Goal: Information Seeking & Learning: Learn about a topic

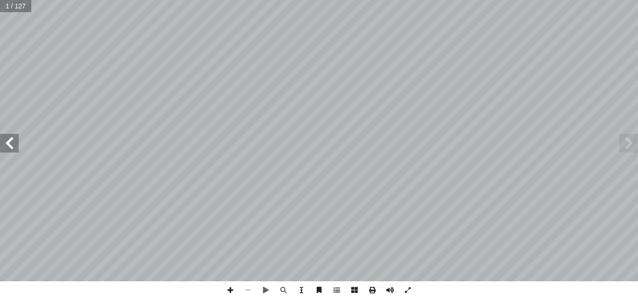
click at [11, 144] on span at bounding box center [9, 143] width 19 height 19
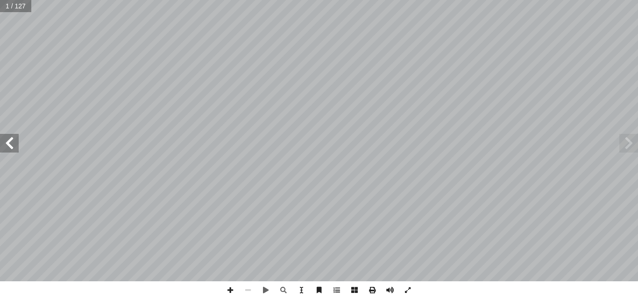
click at [11, 144] on span at bounding box center [9, 143] width 19 height 19
click at [623, 144] on span at bounding box center [628, 143] width 19 height 19
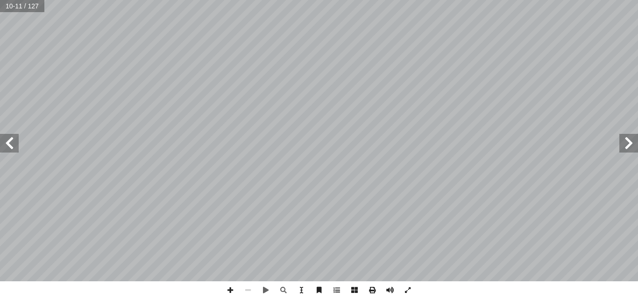
click at [636, 144] on span at bounding box center [628, 143] width 19 height 19
click at [1, 142] on span at bounding box center [9, 143] width 19 height 19
